Goal: Communication & Community: Answer question/provide support

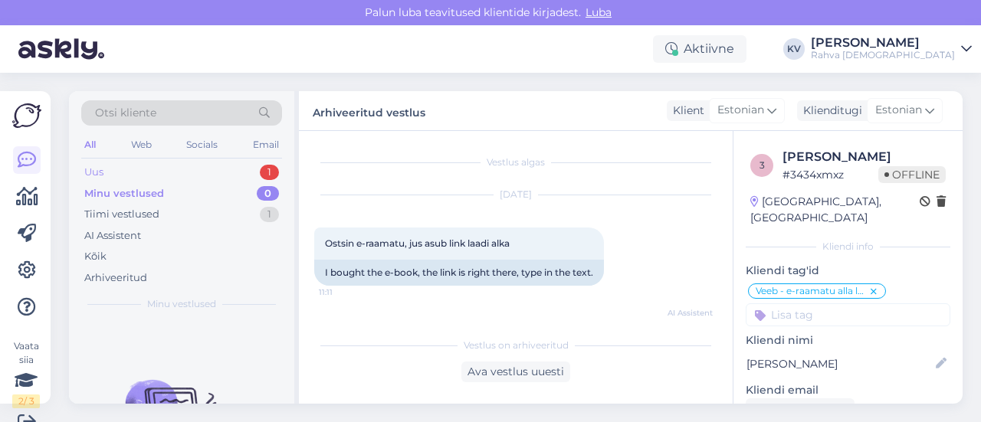
scroll to position [1341, 0]
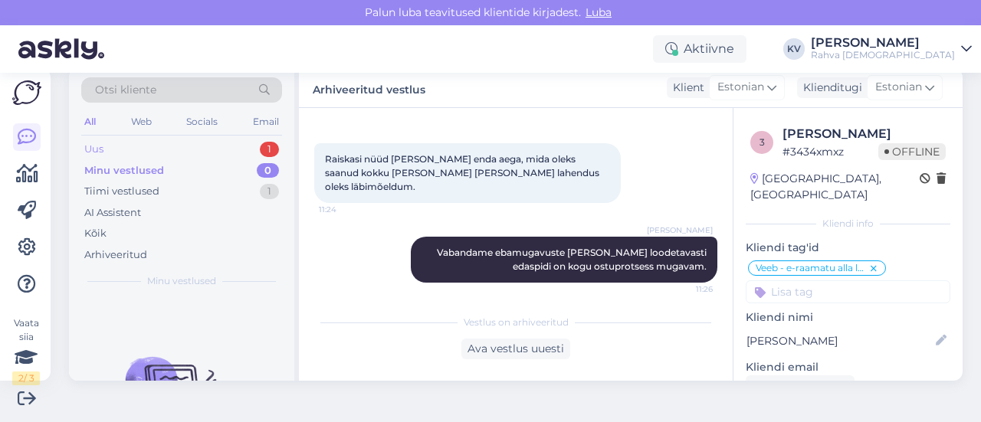
click at [184, 147] on div "Uus 1" at bounding box center [181, 149] width 201 height 21
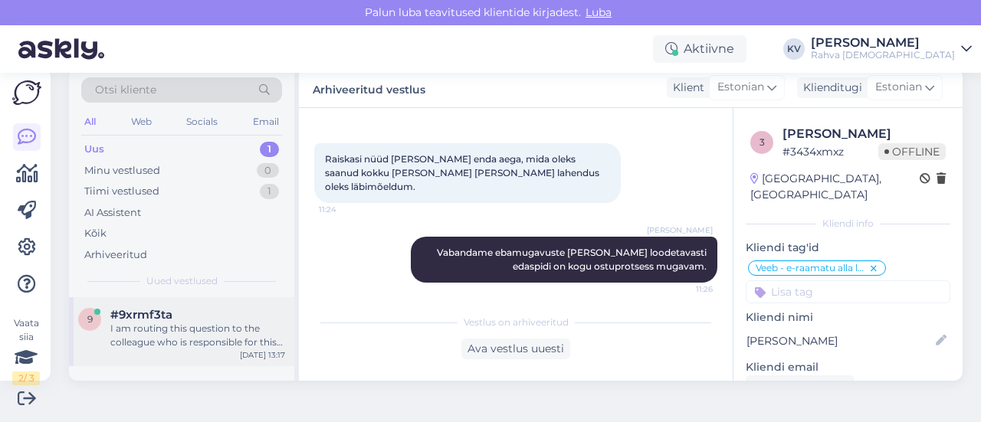
click at [179, 323] on div "I am routing this question to the colleague who is responsible for this topic. …" at bounding box center [197, 336] width 175 height 28
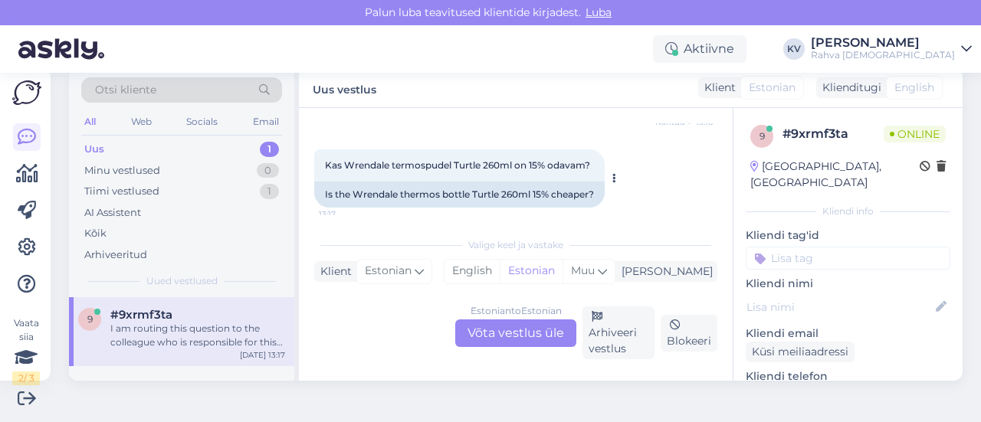
scroll to position [238, 0]
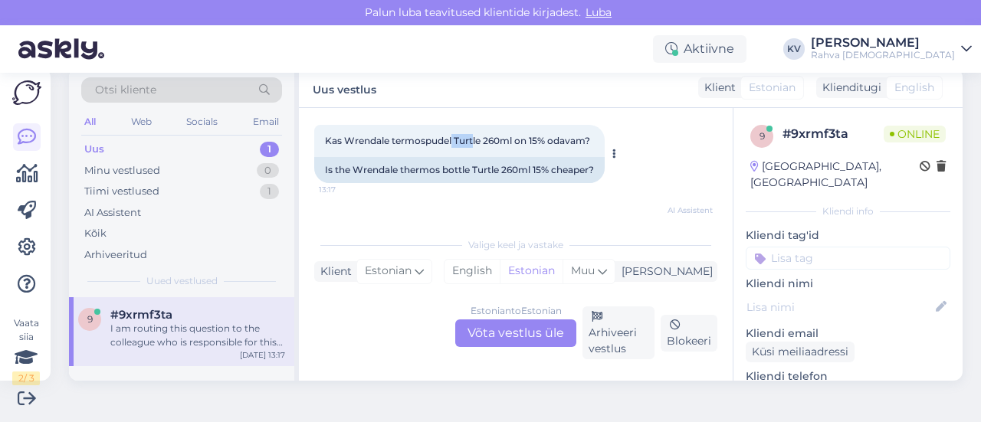
drag, startPoint x: 452, startPoint y: 142, endPoint x: 473, endPoint y: 142, distance: 21.5
click at [473, 142] on span "Kas Wrendale termospudel Turtle 260ml on 15% odavam?" at bounding box center [457, 140] width 265 height 11
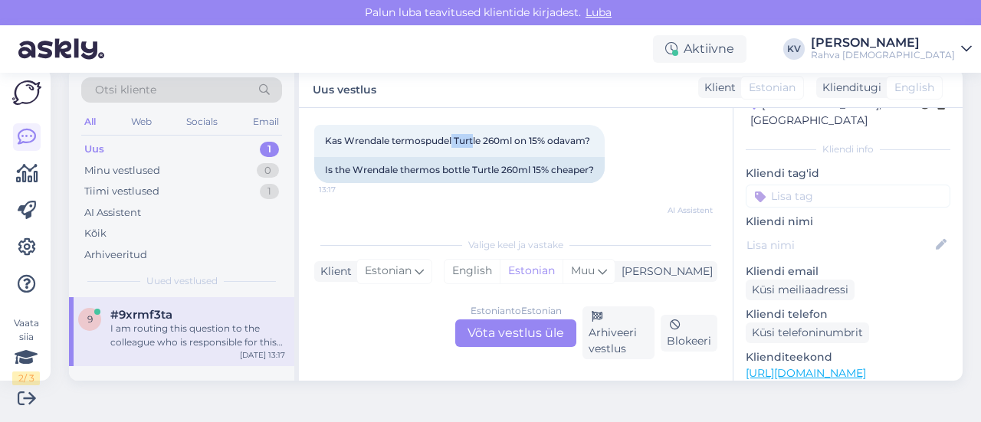
scroll to position [230, 0]
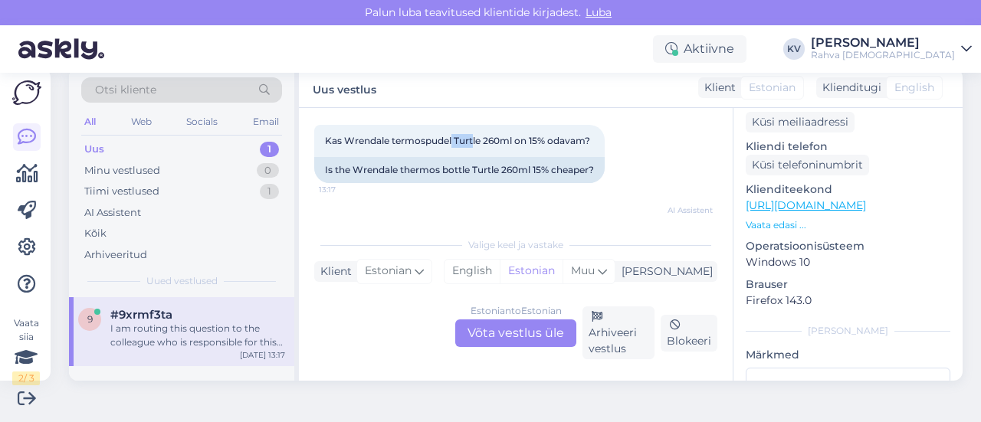
click at [850, 198] on link "[URL][DOMAIN_NAME]" at bounding box center [805, 205] width 120 height 14
click at [485, 136] on span "Kas Wrendale termospudel Turtle 260ml on 15% odavam?" at bounding box center [457, 140] width 265 height 11
drag, startPoint x: 455, startPoint y: 139, endPoint x: 515, endPoint y: 140, distance: 59.8
click at [515, 140] on span "Kas Wrendale termospudel Turtle 260ml on 15% odavam?" at bounding box center [457, 140] width 265 height 11
copy span "Turtle 260ml"
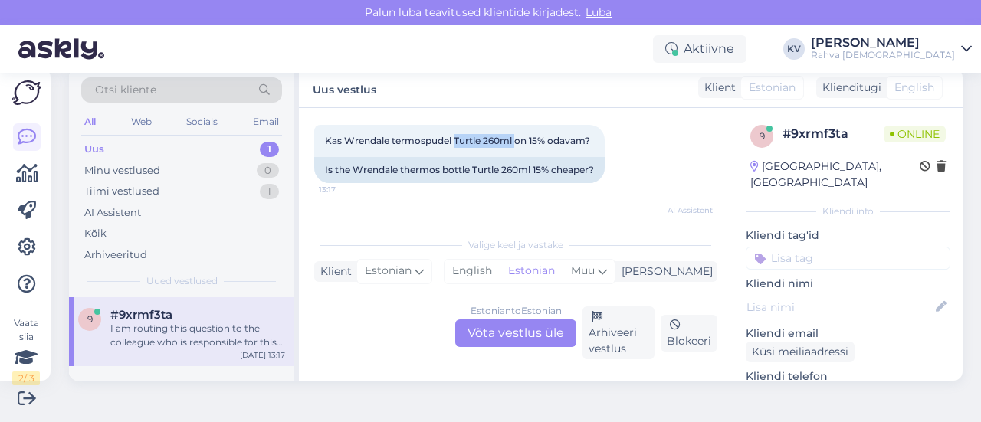
scroll to position [153, 0]
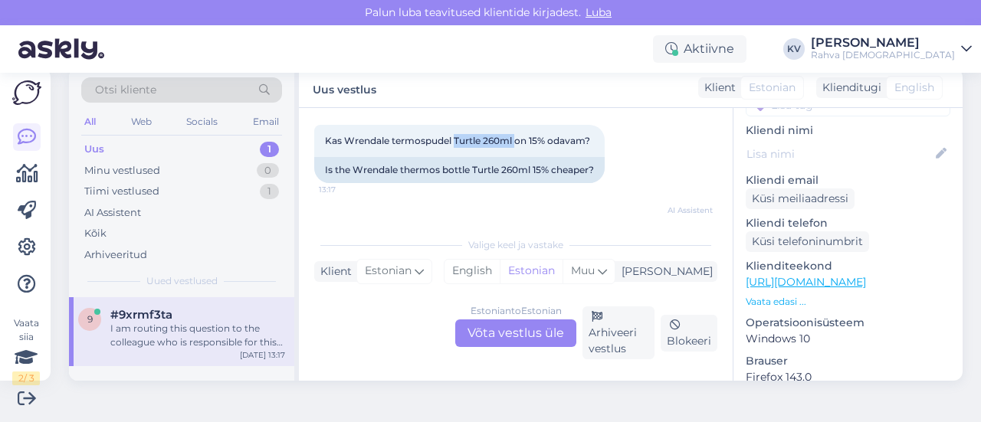
click at [771, 295] on p "Vaata edasi ..." at bounding box center [847, 302] width 205 height 14
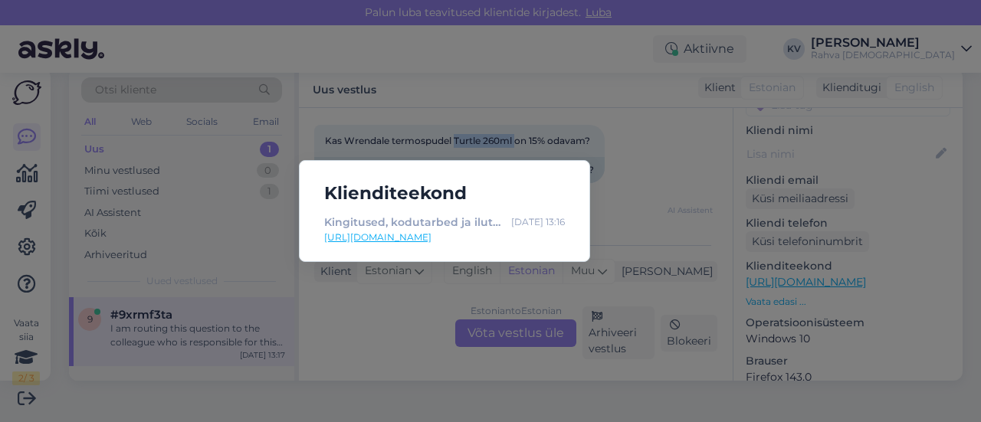
click at [482, 238] on link "[URL][DOMAIN_NAME]" at bounding box center [444, 238] width 241 height 14
click at [642, 187] on div "Klienditeekond Kingitused, kodutarbed ja ilutooted [DATE] 13:16 [URL][DOMAIN_NA…" at bounding box center [490, 211] width 981 height 422
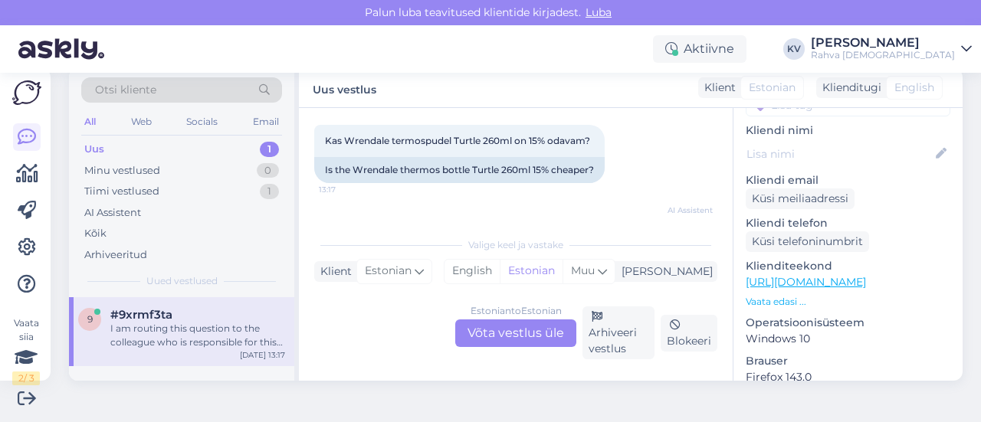
click at [464, 333] on div "Estonian to Estonian Võta vestlus üle" at bounding box center [515, 333] width 121 height 28
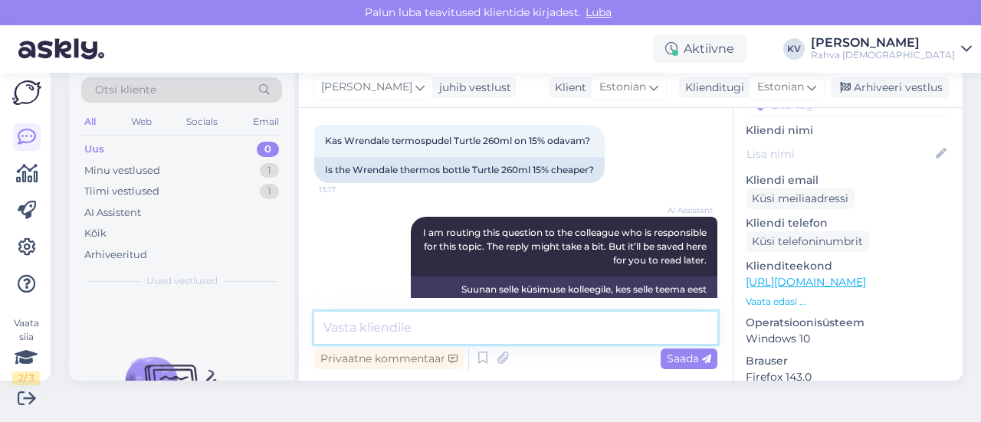
click at [444, 335] on textarea at bounding box center [515, 328] width 403 height 32
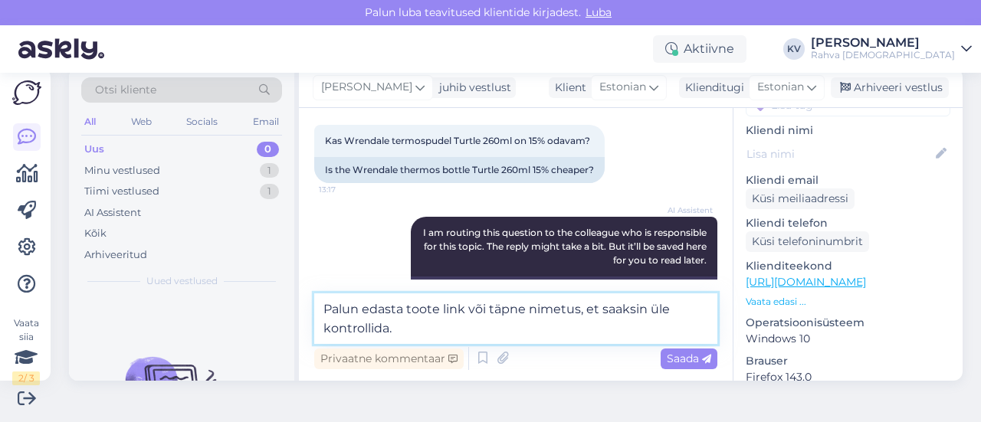
type textarea "Palun edasta toote link või täpne nimetus, et saaksin üle kontrollida."
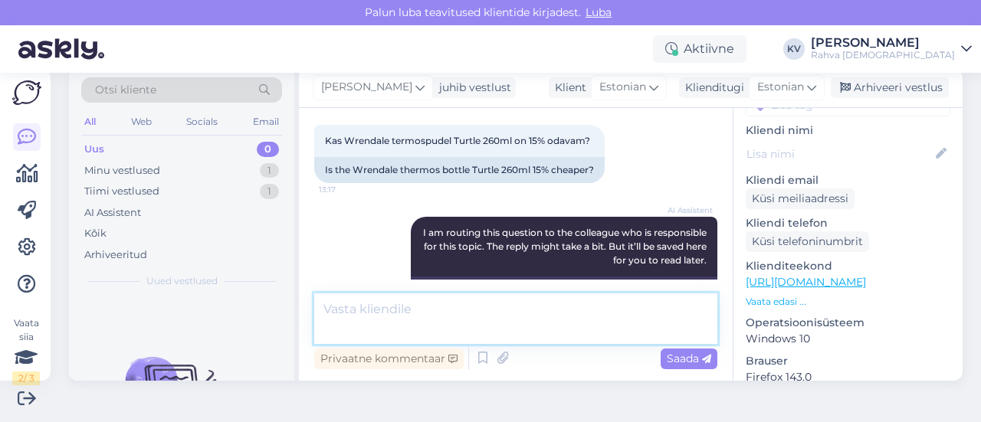
scroll to position [365, 0]
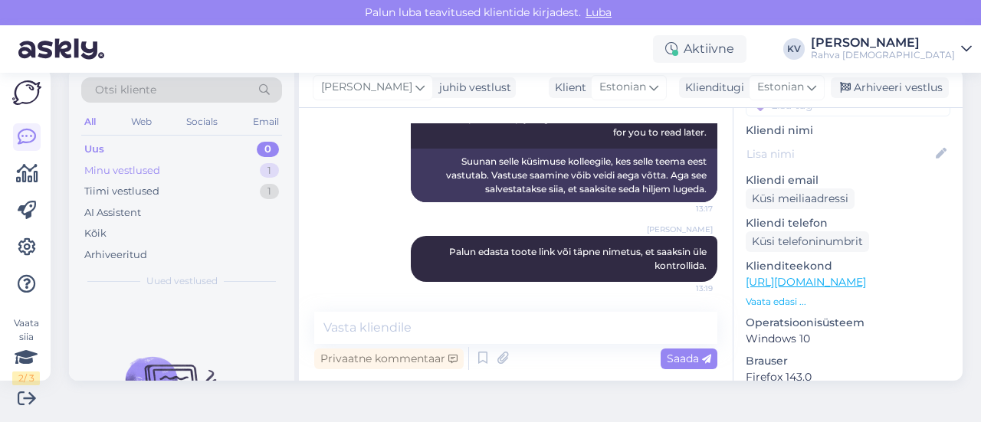
click at [159, 163] on div "Minu vestlused" at bounding box center [122, 170] width 76 height 15
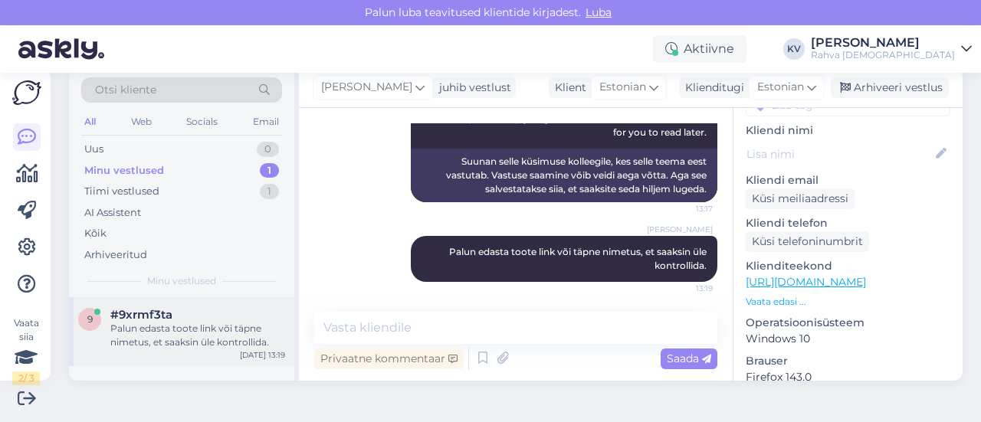
click at [199, 332] on div "Palun edasta toote link või täpne nimetus, et saaksin üle kontrollida." at bounding box center [197, 336] width 175 height 28
click at [198, 187] on div "Tiimi vestlused 1" at bounding box center [181, 191] width 201 height 21
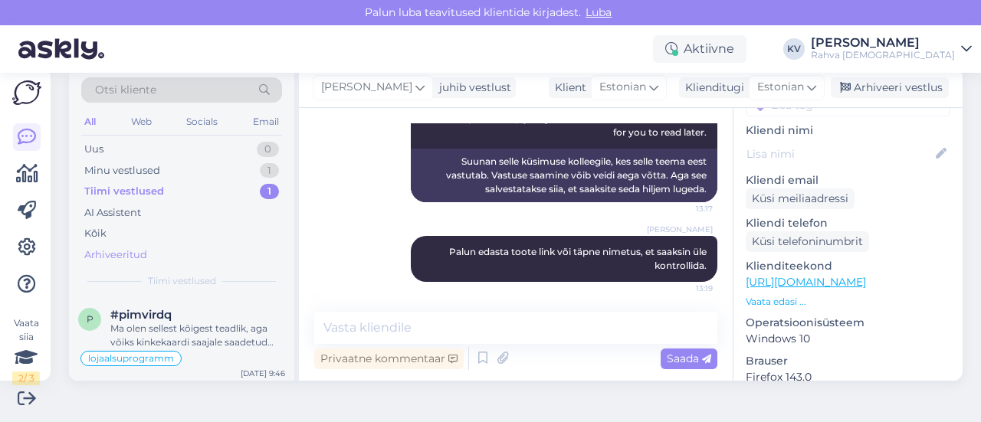
click at [132, 247] on div "Arhiveeritud" at bounding box center [115, 254] width 63 height 15
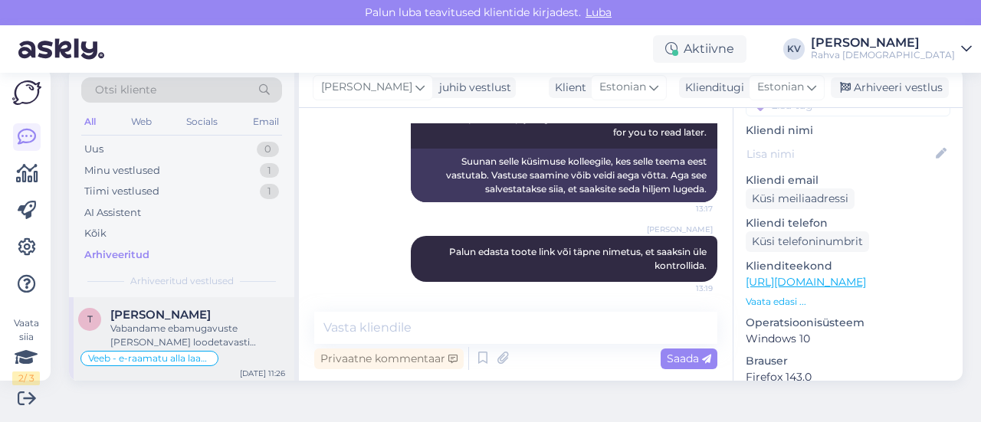
click at [188, 309] on div "[PERSON_NAME]" at bounding box center [197, 315] width 175 height 14
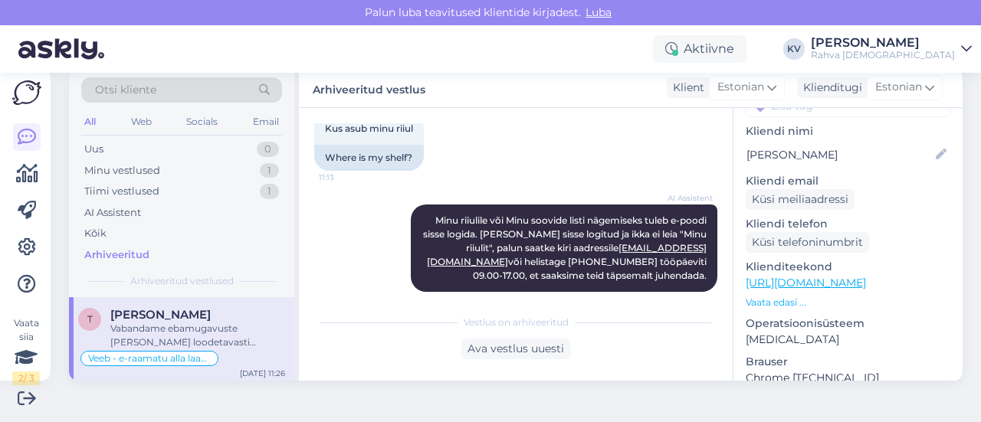
scroll to position [581, 0]
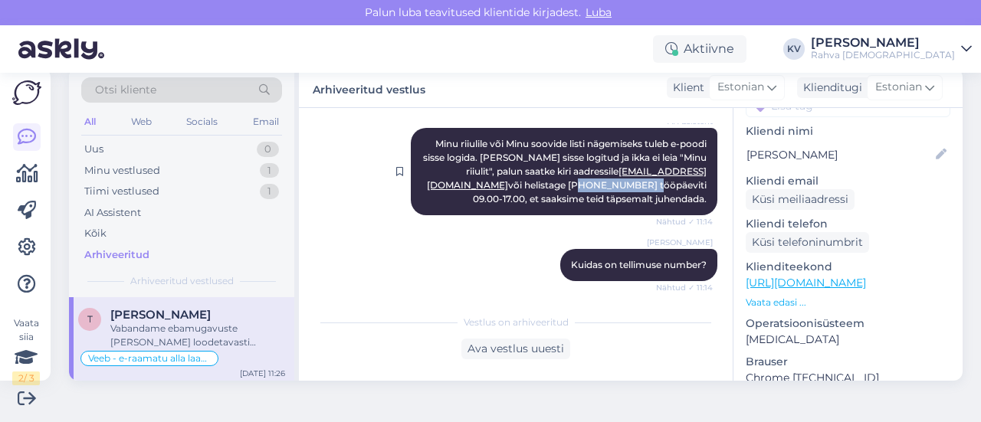
drag, startPoint x: 519, startPoint y: 185, endPoint x: 452, endPoint y: 183, distance: 67.4
click at [452, 183] on span "Minu riiulile või Minu soovide listi nägemiseks tuleb e-poodi sisse logida. [PE…" at bounding box center [566, 171] width 286 height 67
click at [509, 187] on span "Minu riiulile või Minu soovide listi nägemiseks tuleb e-poodi sisse logida. [PE…" at bounding box center [566, 171] width 286 height 67
drag, startPoint x: 518, startPoint y: 187, endPoint x: 450, endPoint y: 188, distance: 67.4
click at [450, 188] on span "Minu riiulile või Minu soovide listi nägemiseks tuleb e-poodi sisse logida. [PE…" at bounding box center [566, 171] width 286 height 67
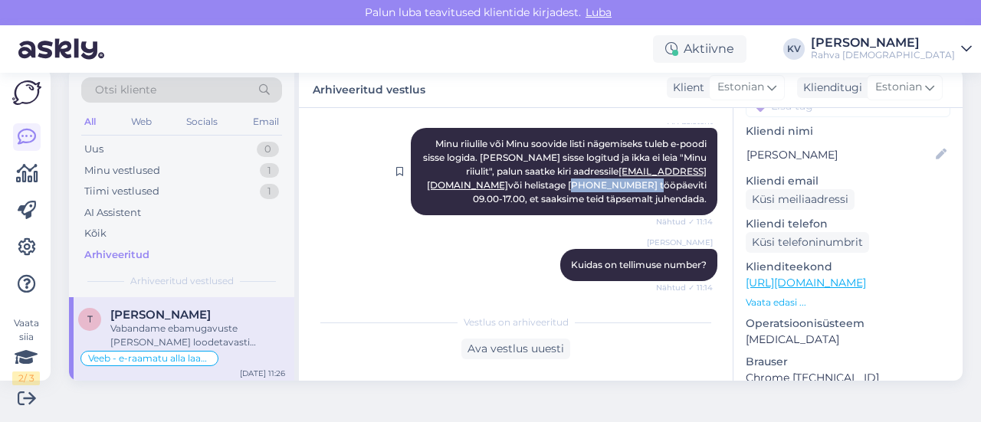
copy span "[PHONE_NUMBER]"
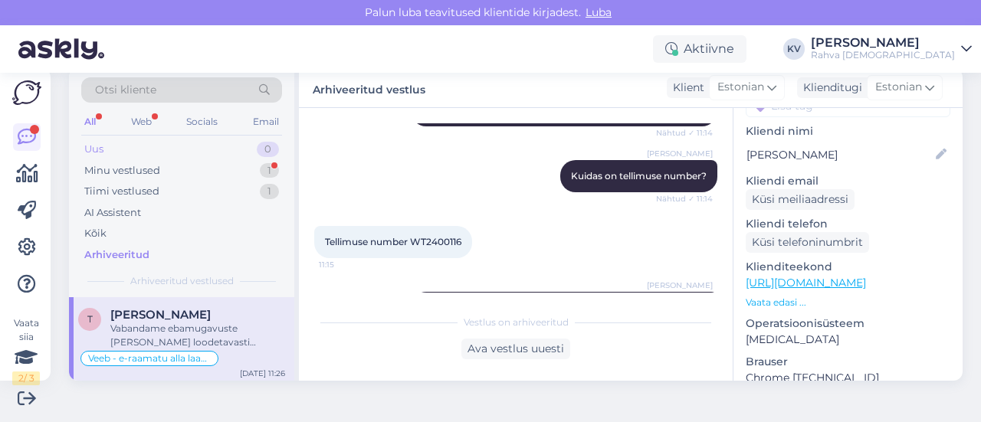
scroll to position [811, 0]
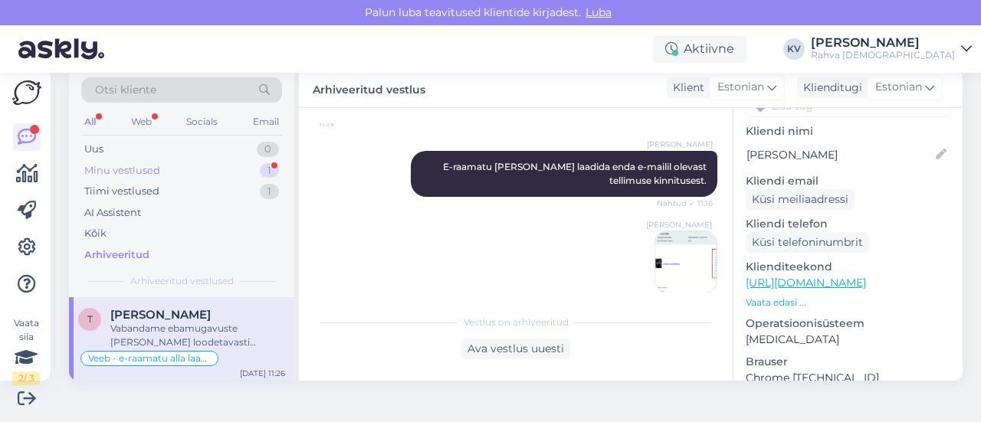
click at [159, 172] on div "Minu vestlused" at bounding box center [122, 170] width 76 height 15
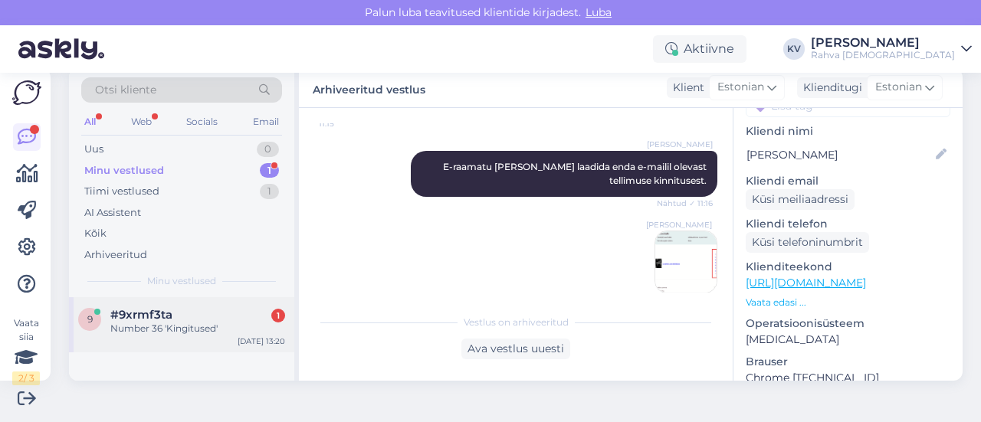
click at [164, 318] on span "#9xrmf3ta" at bounding box center [141, 315] width 62 height 14
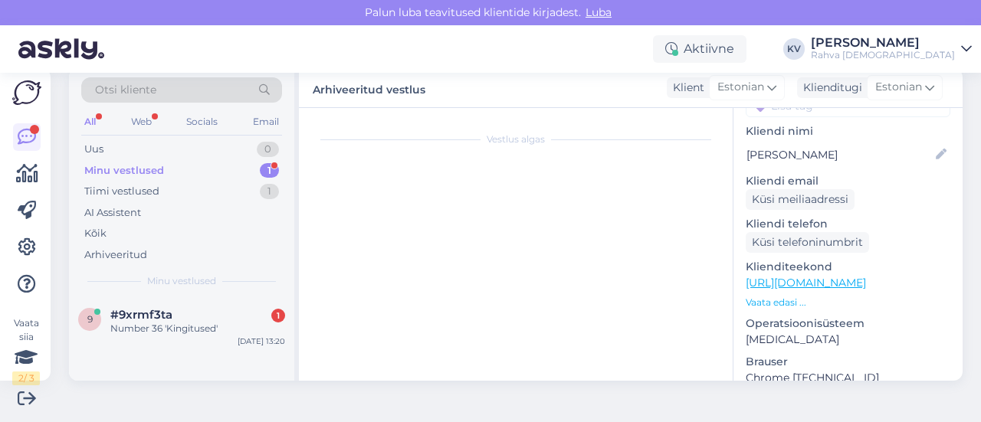
scroll to position [153, 0]
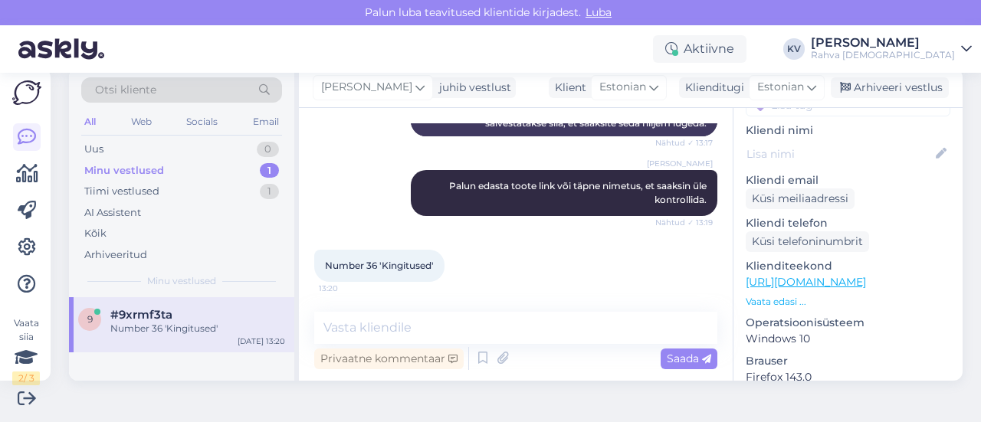
click at [766, 275] on link "[URL][DOMAIN_NAME]" at bounding box center [805, 282] width 120 height 14
click at [461, 327] on textarea at bounding box center [515, 328] width 403 height 32
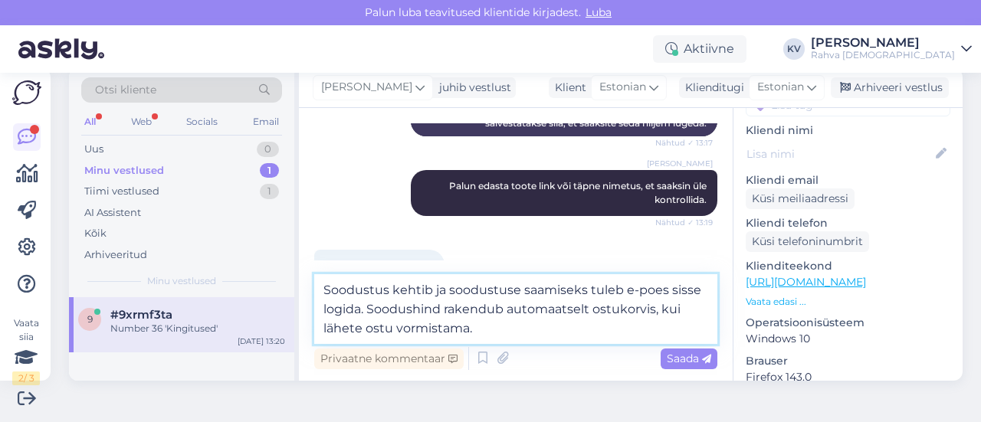
type textarea "Soodustus kehtib ja soodustuse saamiseks tuleb e-poes sisse logida. Soodushind …"
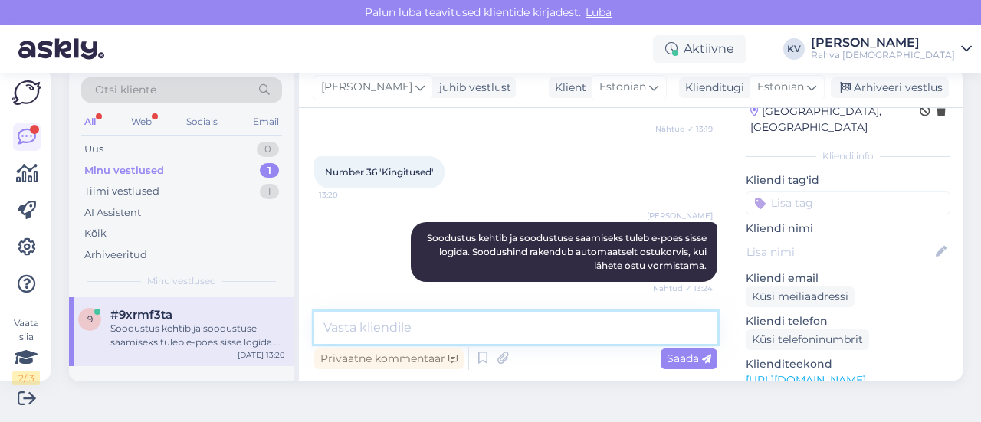
scroll to position [0, 0]
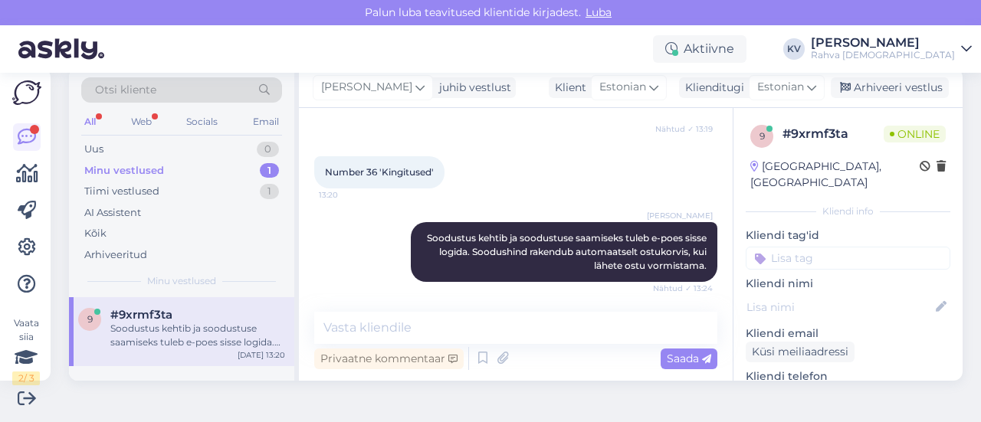
click at [809, 247] on input at bounding box center [847, 258] width 205 height 23
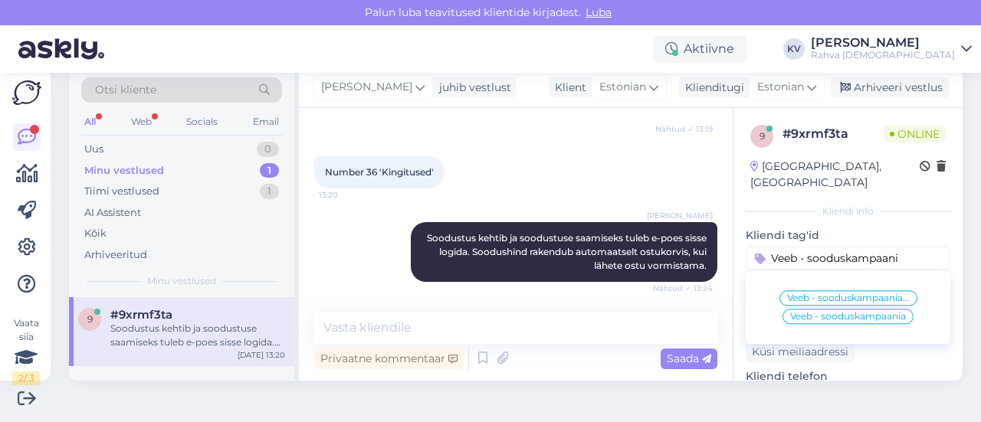
type input "Veeb - sooduskampaania"
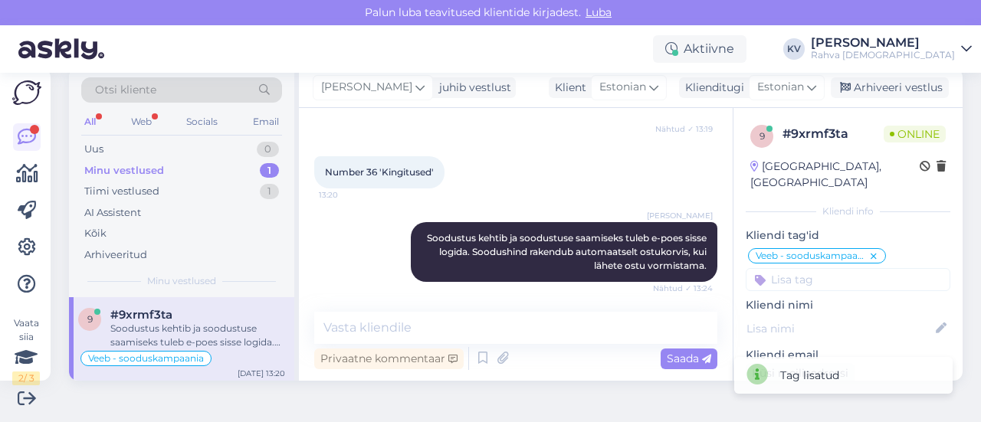
click at [188, 166] on div "Minu vestlused 1" at bounding box center [181, 170] width 201 height 21
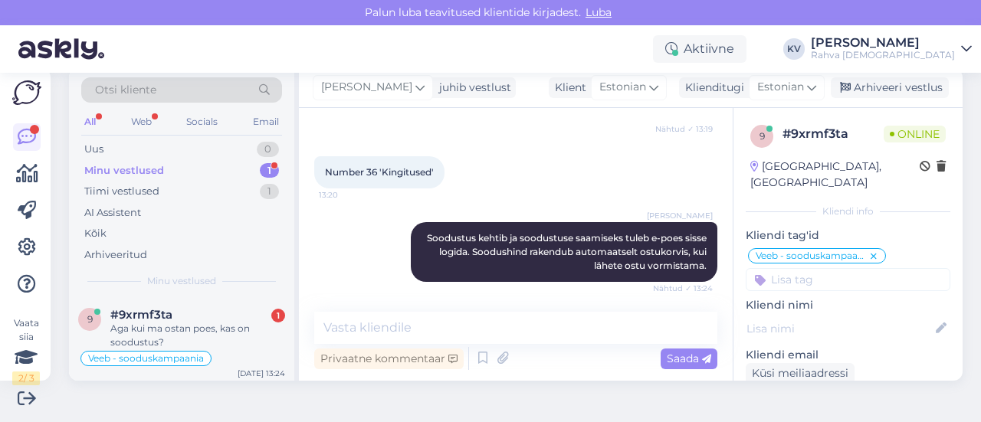
scroll to position [591, 0]
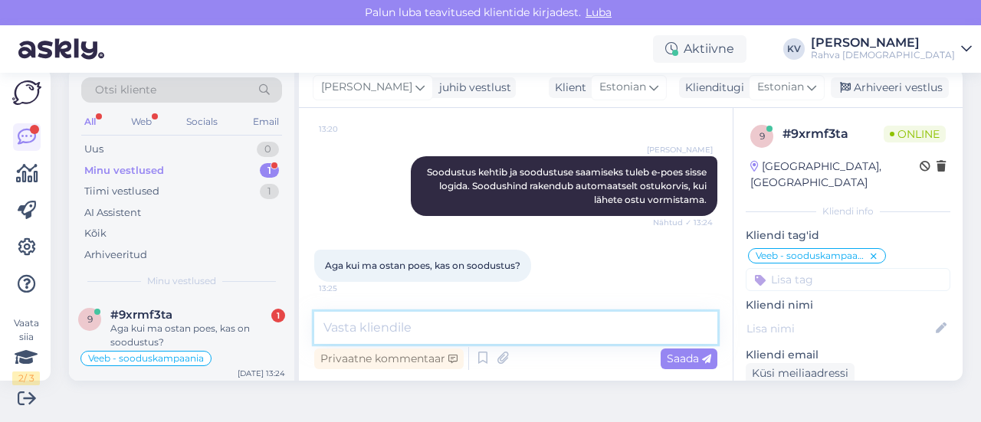
click at [496, 332] on textarea at bounding box center [515, 328] width 403 height 32
type textarea "S"
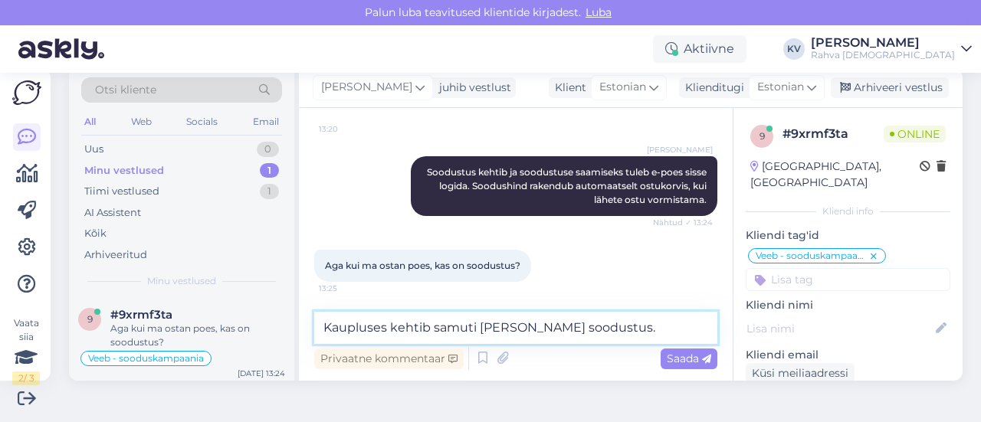
type textarea "Kaupluses kehtib samuti [PERSON_NAME] soodustus."
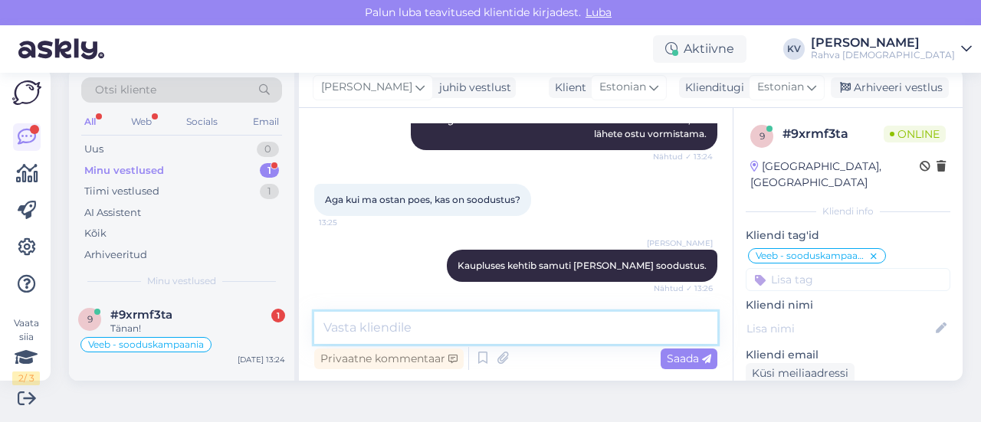
scroll to position [722, 0]
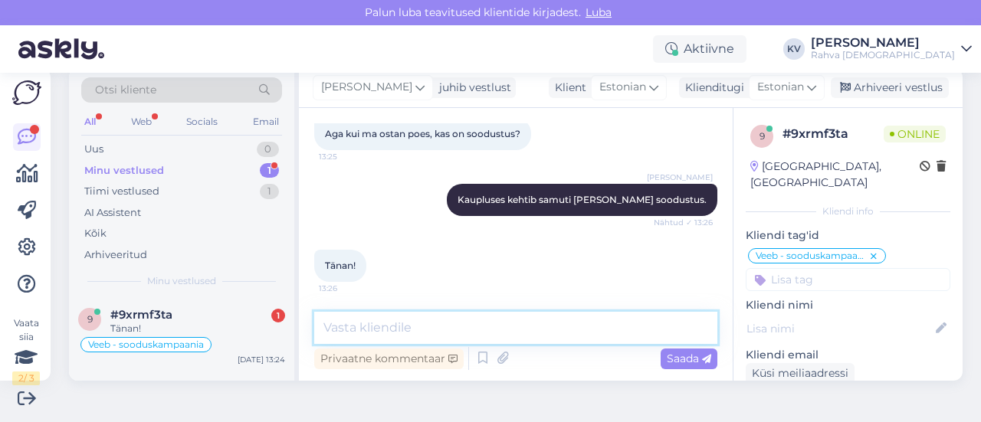
click at [458, 325] on textarea at bounding box center [515, 328] width 403 height 32
type textarea "Palun. Kaunist päeva jätku!"
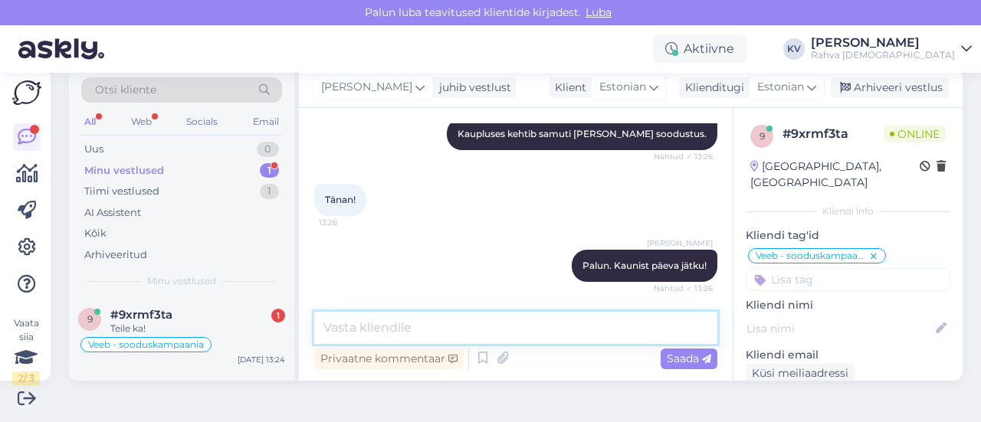
scroll to position [854, 0]
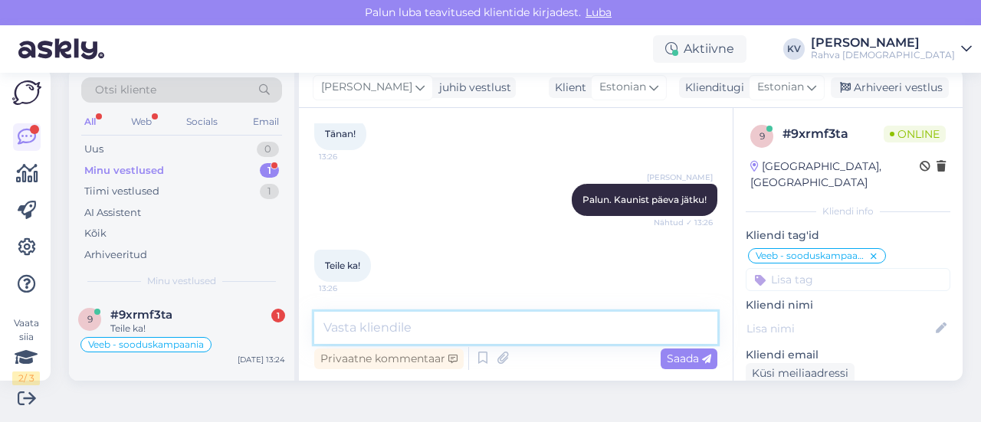
click at [427, 321] on textarea at bounding box center [515, 328] width 403 height 32
type textarea "Aitäh! :)"
